Goal: Task Accomplishment & Management: Manage account settings

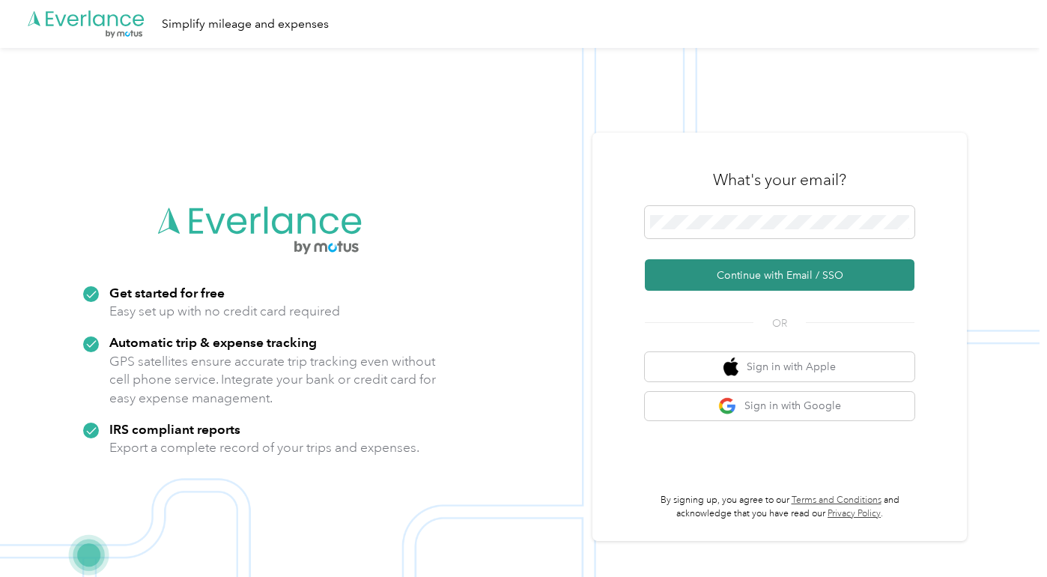
click at [743, 278] on button "Continue with Email / SSO" at bounding box center [780, 274] width 270 height 31
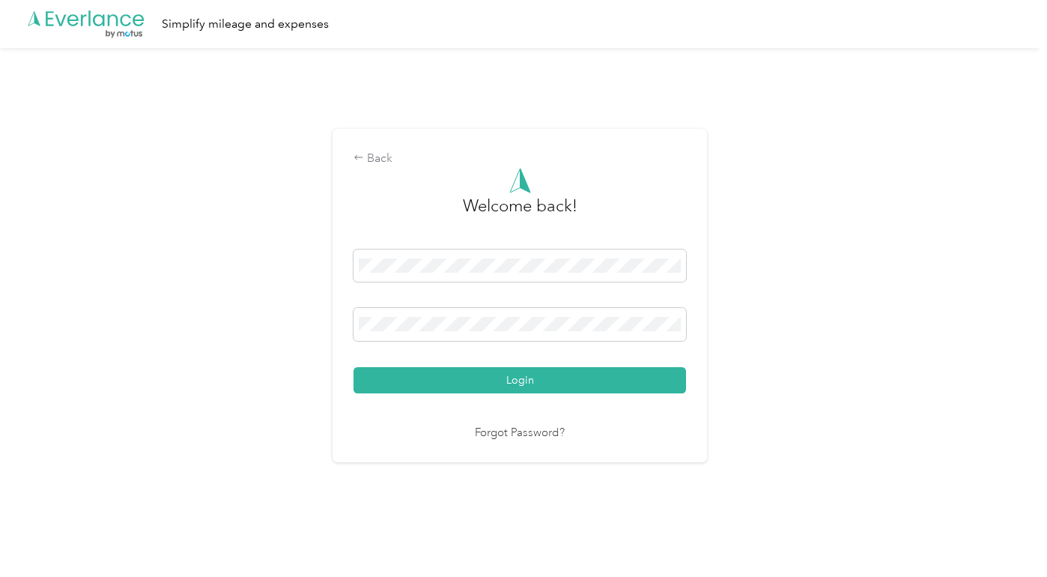
click at [76, 167] on div "Back Welcome back! Login Forgot Password?" at bounding box center [520, 302] width 1040 height 508
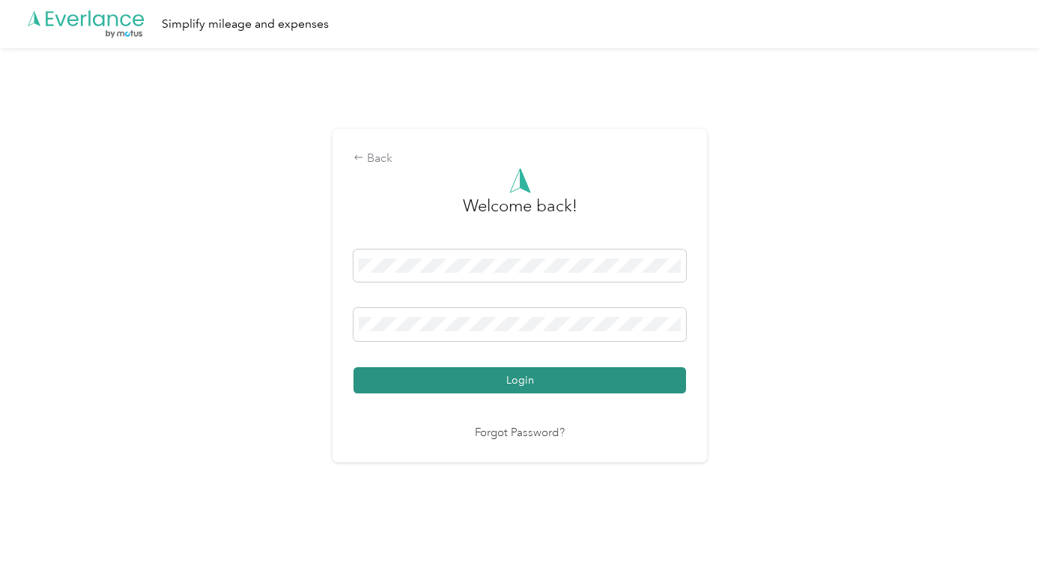
click at [463, 368] on button "Login" at bounding box center [520, 380] width 333 height 26
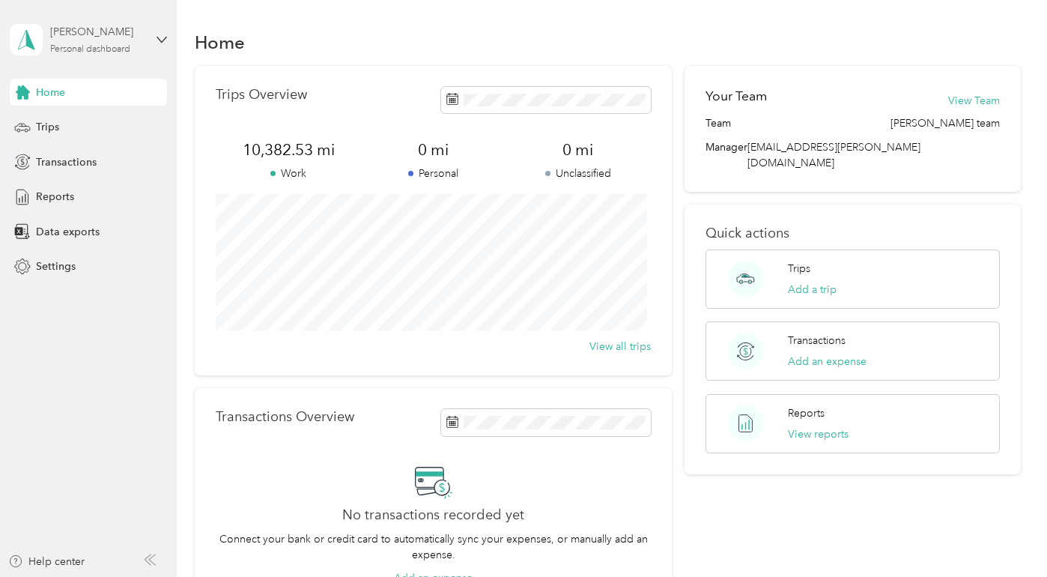
click at [67, 35] on div "[PERSON_NAME]" at bounding box center [97, 32] width 94 height 16
click at [61, 120] on div "Log out" at bounding box center [52, 123] width 58 height 16
